Goal: Transaction & Acquisition: Download file/media

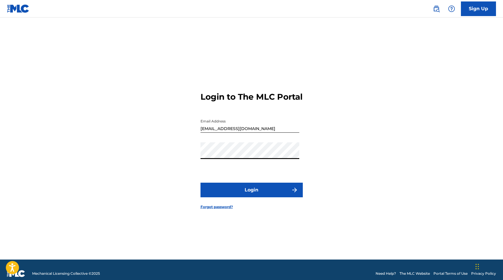
click at [200, 183] on button "Login" at bounding box center [251, 190] width 102 height 15
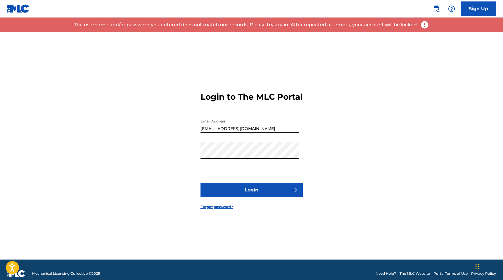
click at [423, 29] on div "The username and/or password you entered does not match our records. Please try…" at bounding box center [251, 25] width 503 height 15
click at [423, 23] on img at bounding box center [424, 24] width 9 height 9
click at [252, 138] on div "Email Address [EMAIL_ADDRESS][DOMAIN_NAME]" at bounding box center [249, 129] width 99 height 26
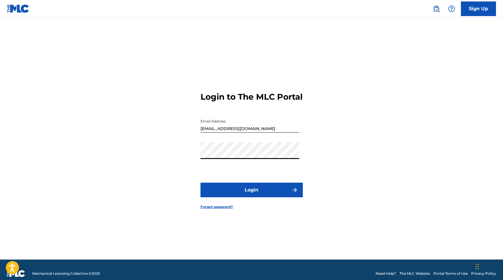
click at [200, 183] on button "Login" at bounding box center [251, 190] width 102 height 15
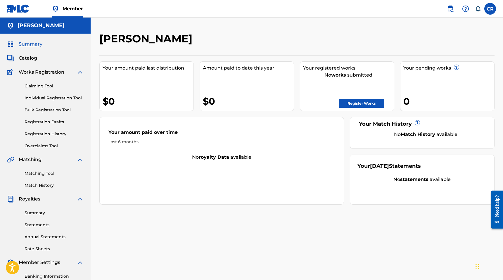
scroll to position [82, 0]
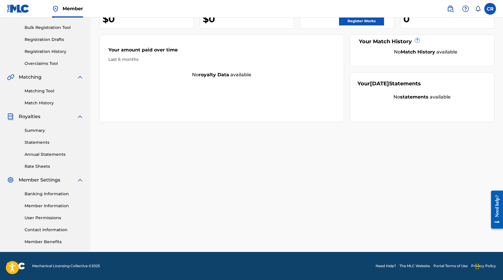
click at [46, 165] on link "Rate Sheets" at bounding box center [54, 166] width 59 height 6
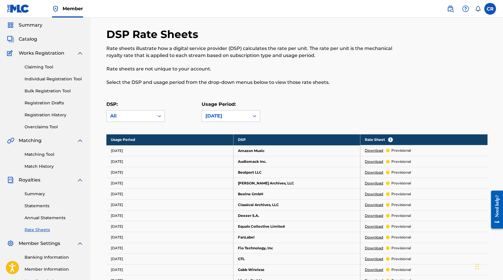
scroll to position [20, 0]
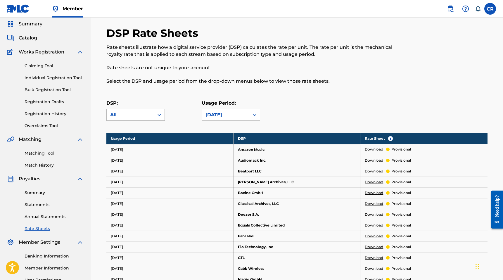
click at [158, 113] on icon at bounding box center [159, 115] width 6 height 6
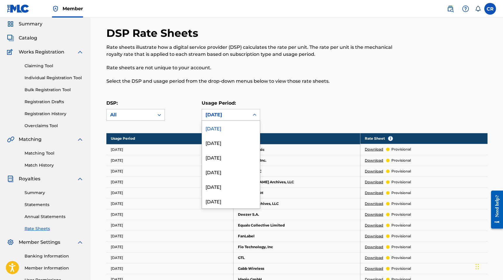
click at [229, 110] on div "[DATE]" at bounding box center [225, 114] width 47 height 11
click at [227, 158] on div "[DATE]" at bounding box center [231, 157] width 58 height 15
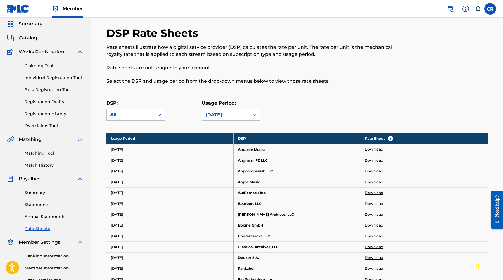
click at [375, 150] on link "Download" at bounding box center [374, 149] width 18 height 5
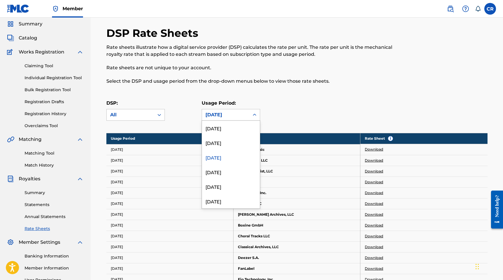
click at [231, 114] on div "[DATE]" at bounding box center [225, 114] width 40 height 7
click at [243, 145] on div "[DATE]" at bounding box center [231, 142] width 58 height 15
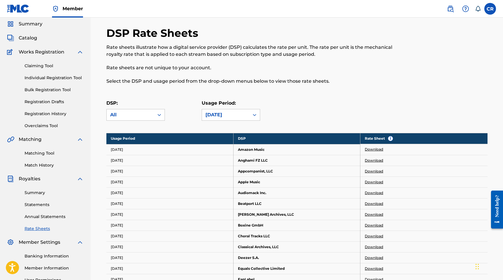
click at [375, 150] on link "Download" at bounding box center [374, 149] width 18 height 5
click at [250, 116] on div at bounding box center [254, 115] width 11 height 11
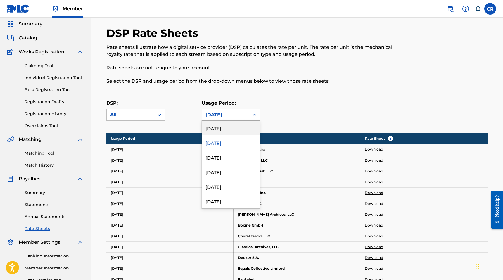
click at [245, 133] on div "[DATE]" at bounding box center [231, 128] width 58 height 15
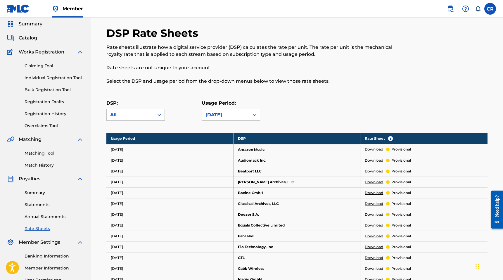
click at [375, 148] on link "Download" at bounding box center [374, 149] width 18 height 5
